Goal: Task Accomplishment & Management: Complete application form

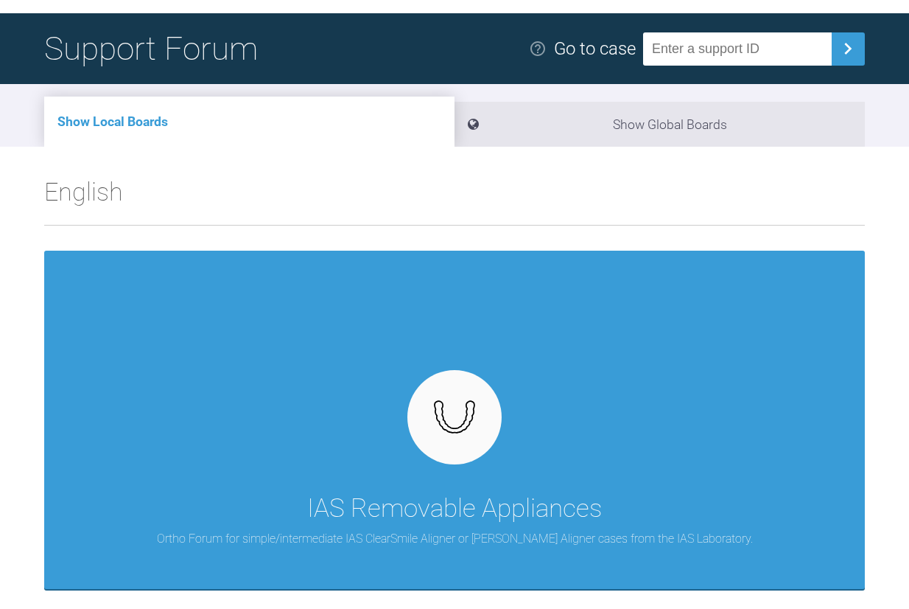
scroll to position [83, 0]
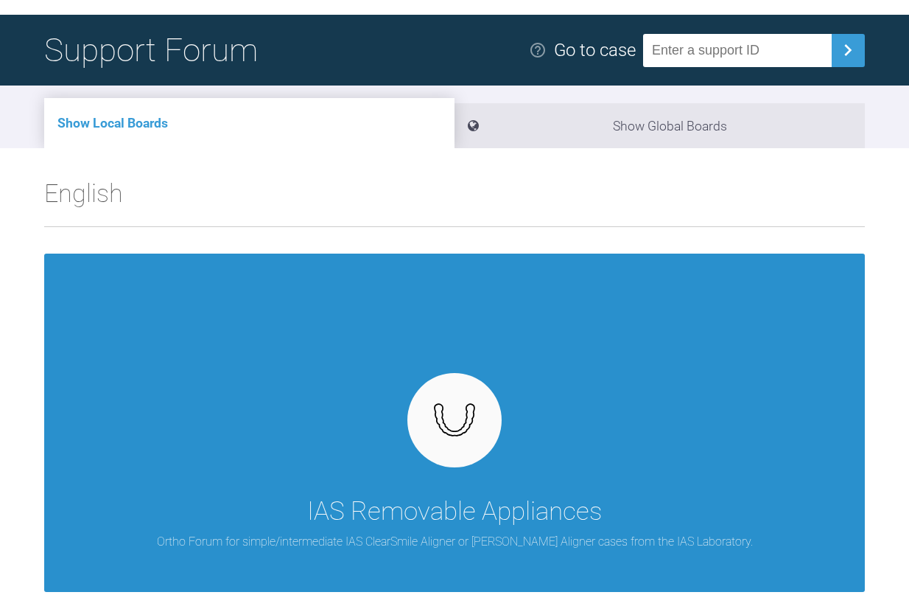
click at [487, 307] on div "IAS Removable Appliances Ortho Forum for simple/intermediate IAS ClearSmile Ali…" at bounding box center [454, 423] width 821 height 338
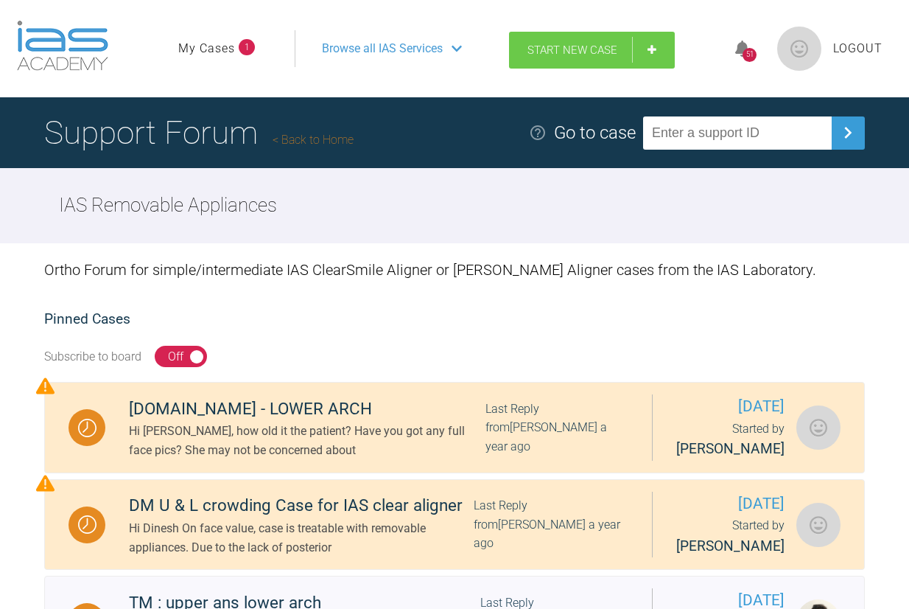
click at [604, 54] on span "Start New Case" at bounding box center [573, 49] width 90 height 13
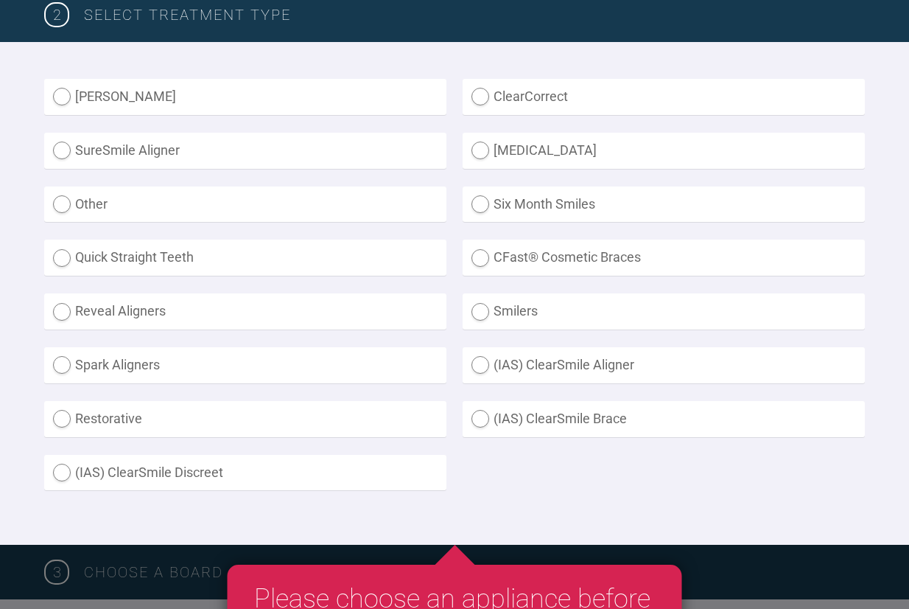
scroll to position [392, 0]
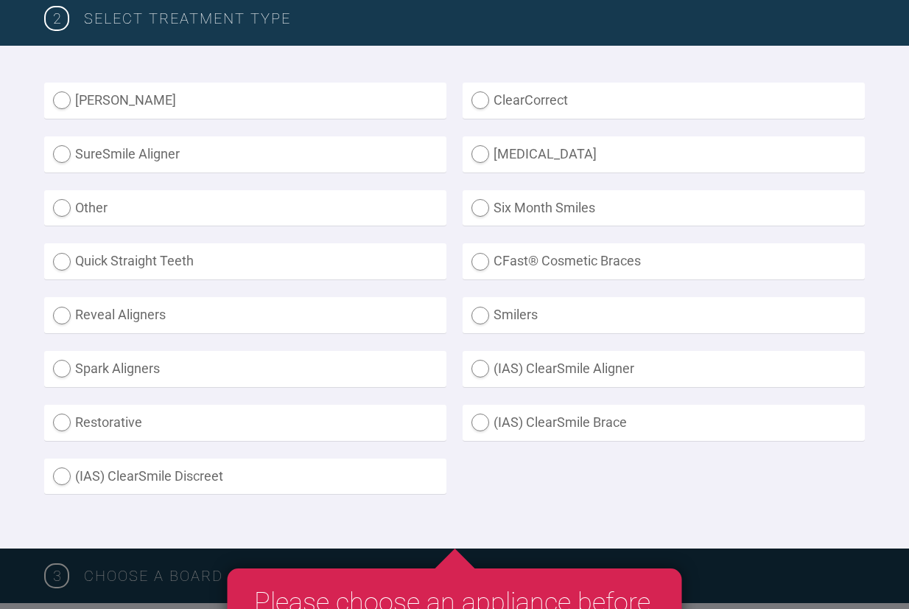
click at [121, 98] on label "[PERSON_NAME]" at bounding box center [245, 101] width 402 height 36
radio Aligner "true"
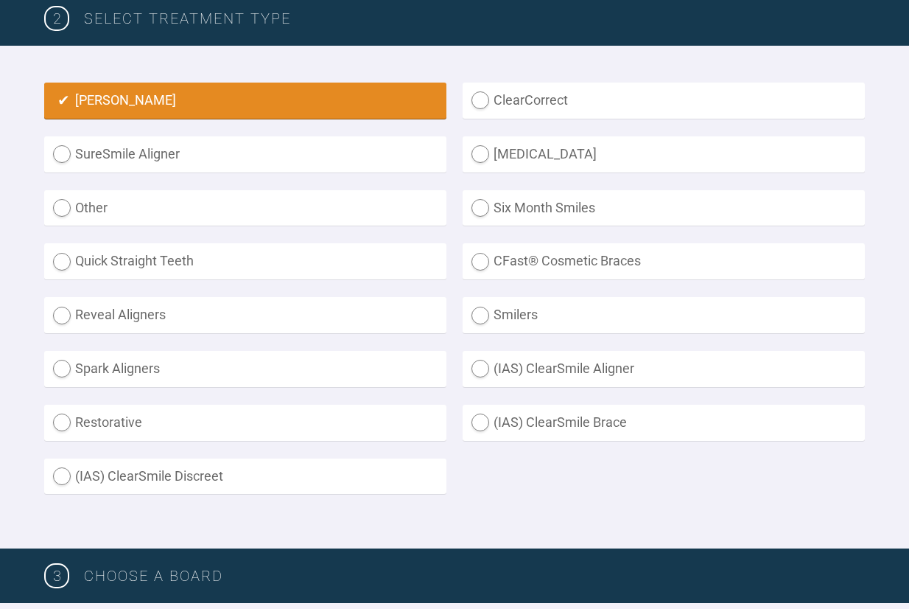
click at [478, 360] on label "(IAS) ClearSmile Aligner" at bounding box center [664, 369] width 402 height 36
radio Aligner "true"
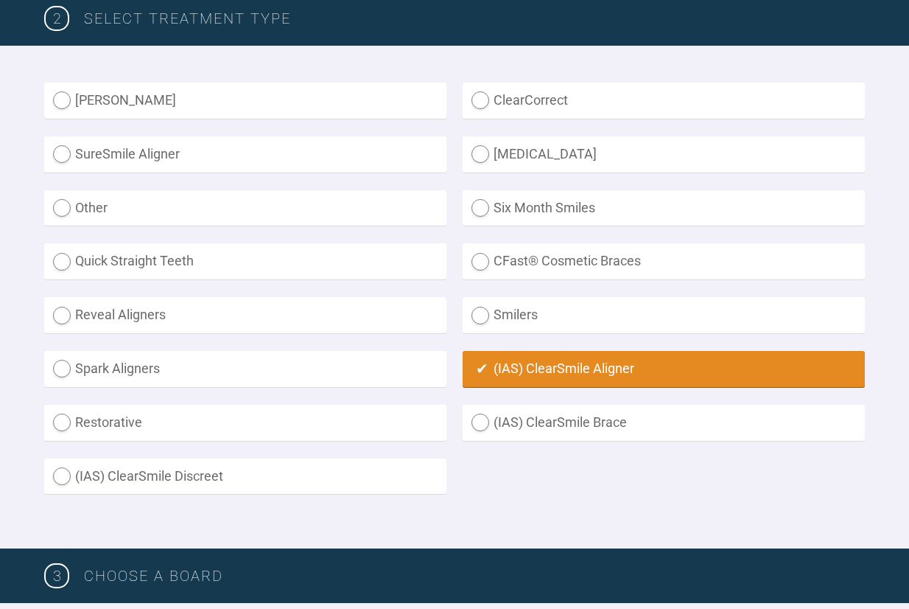
click at [125, 98] on label "[PERSON_NAME]" at bounding box center [245, 101] width 402 height 36
radio Aligner "true"
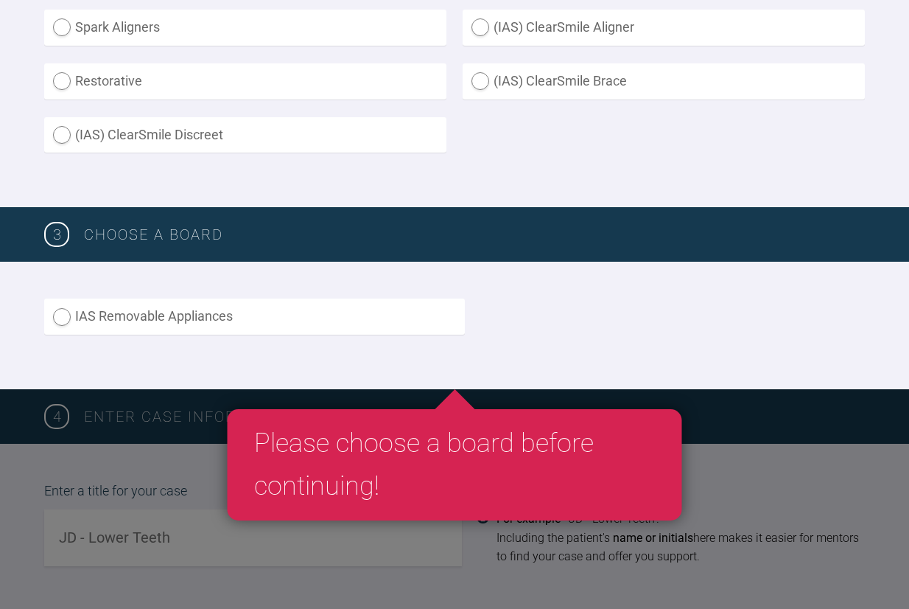
scroll to position [752, 0]
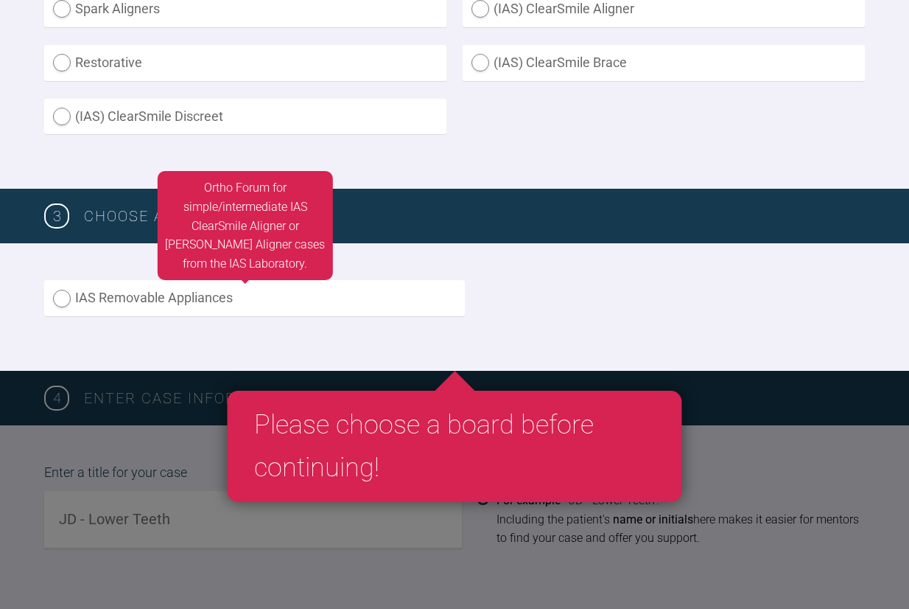
click at [119, 287] on label "IAS Removable Appliances" at bounding box center [254, 298] width 421 height 36
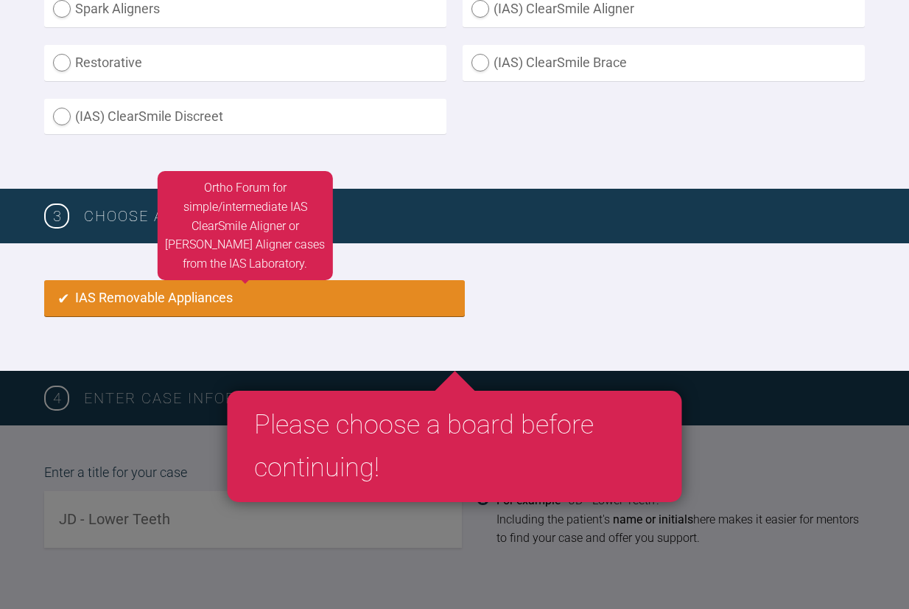
radio input "true"
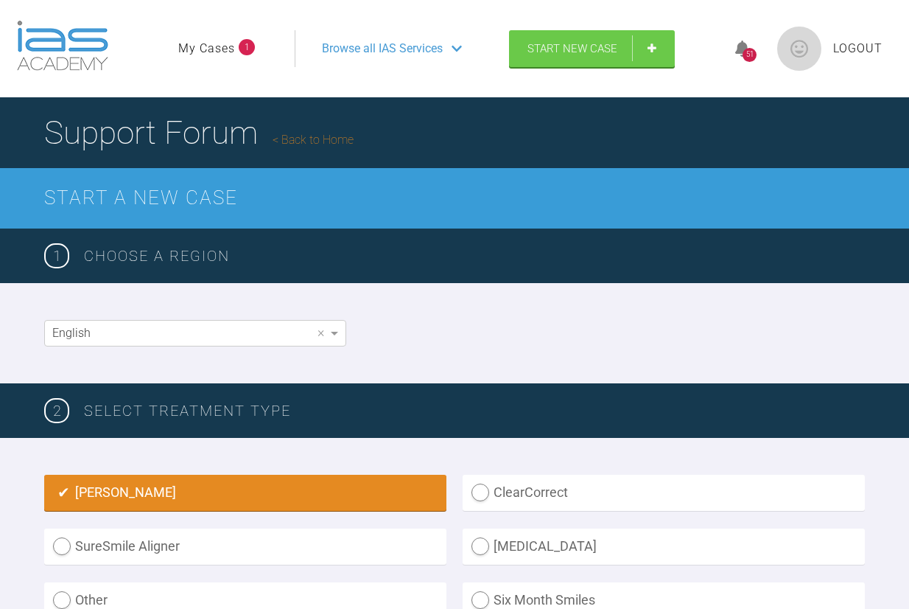
scroll to position [0, 0]
click at [394, 52] on span "Browse all IAS Services" at bounding box center [382, 48] width 121 height 19
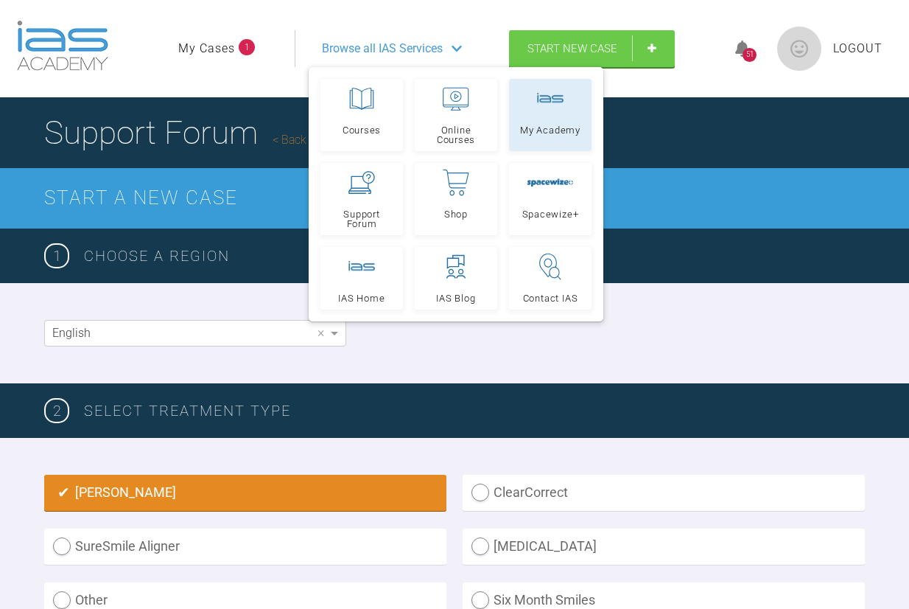
click at [556, 125] on span "My Academy" at bounding box center [550, 130] width 60 height 10
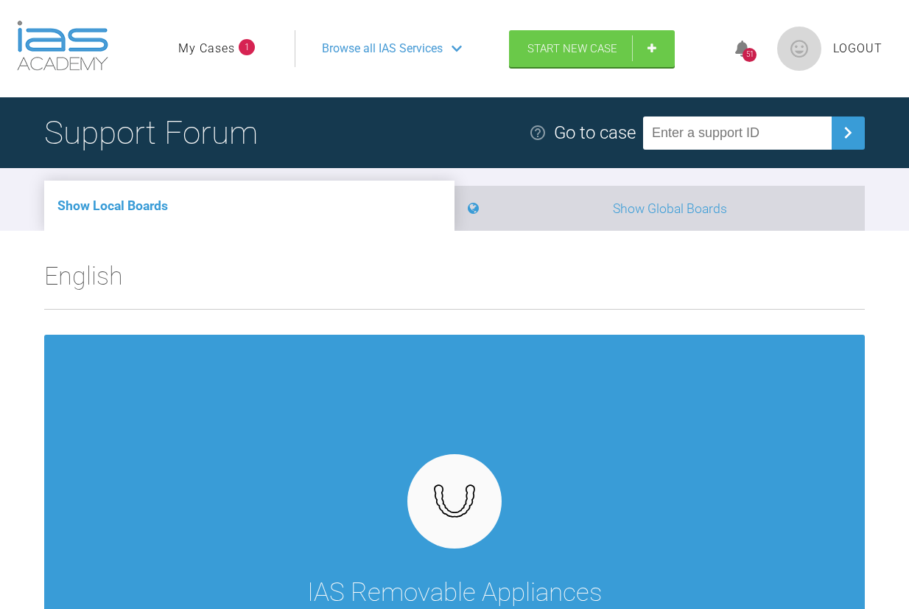
click at [601, 220] on li "Show Global Boards" at bounding box center [660, 208] width 410 height 45
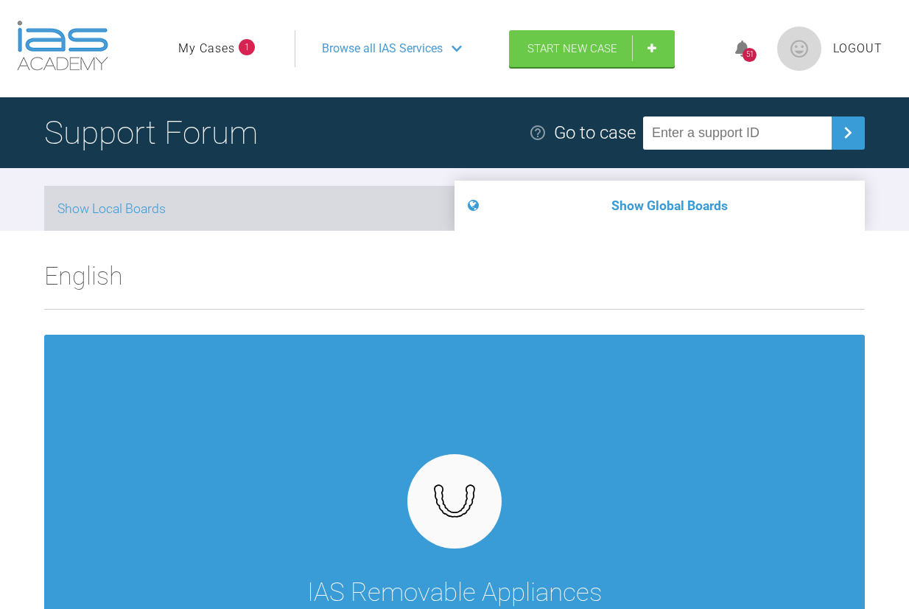
click at [380, 206] on li "Show Local Boards" at bounding box center [249, 208] width 410 height 45
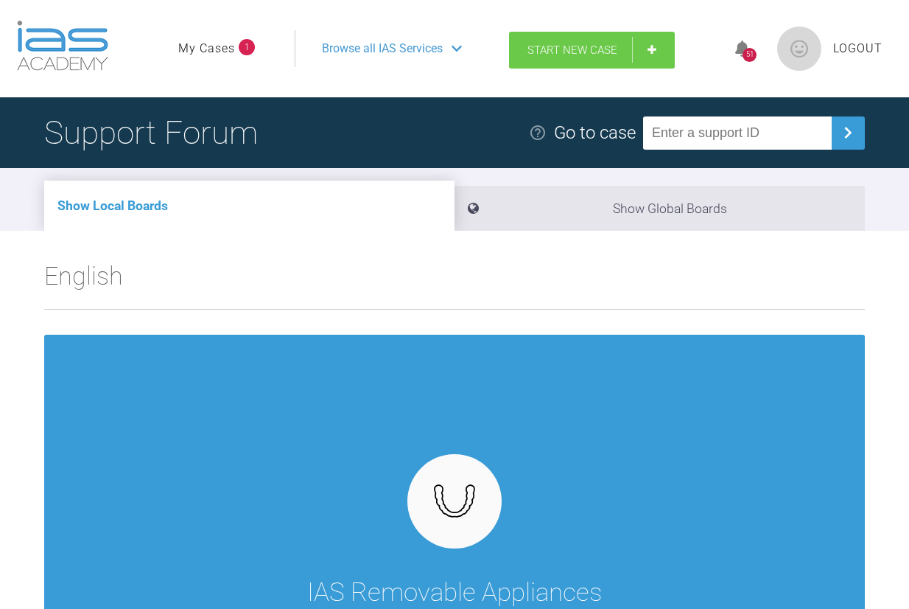
click at [588, 49] on span "Start New Case" at bounding box center [573, 49] width 90 height 13
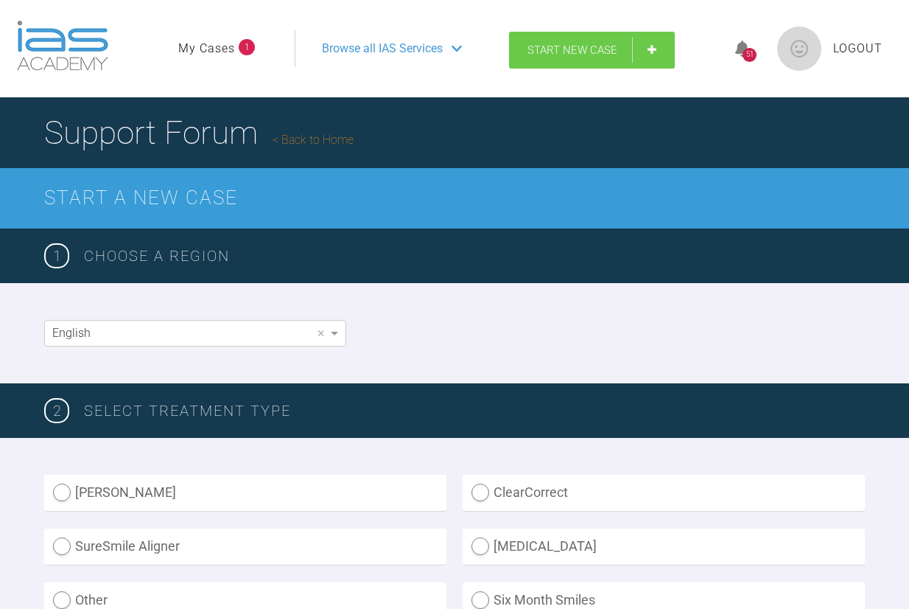
click at [588, 49] on span "Start New Case" at bounding box center [573, 49] width 90 height 13
click at [433, 46] on span "Browse all IAS Services" at bounding box center [382, 48] width 121 height 19
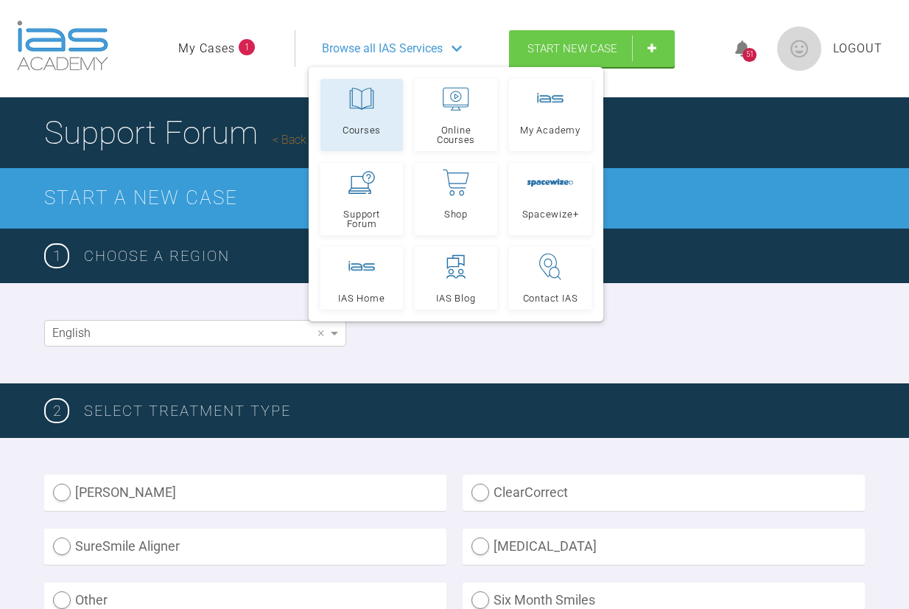
click at [374, 100] on icon at bounding box center [362, 98] width 27 height 27
